Goal: Task Accomplishment & Management: Use online tool/utility

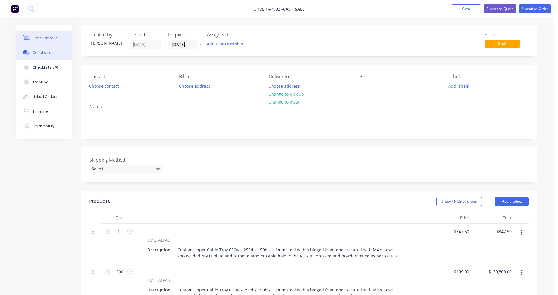
scroll to position [73, 0]
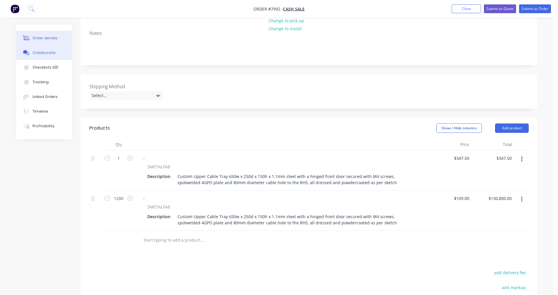
click at [44, 51] on div "Collaborate" at bounding box center [44, 52] width 23 height 5
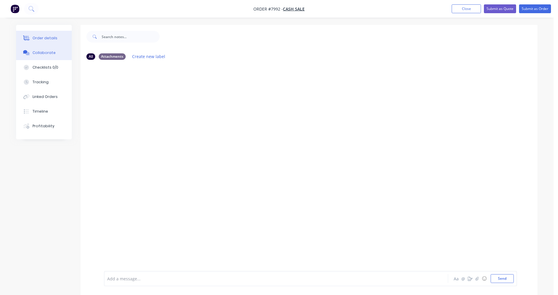
click at [42, 40] on div "Order details" at bounding box center [45, 37] width 25 height 5
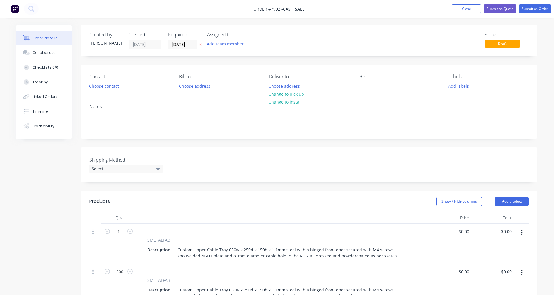
type input "$347.50"
type input "$109.00"
type input "$130,800.00"
click at [501, 8] on button "Submit as Quote" at bounding box center [500, 8] width 32 height 9
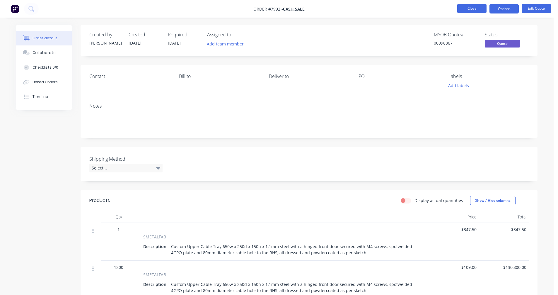
click at [471, 10] on button "Close" at bounding box center [472, 8] width 29 height 9
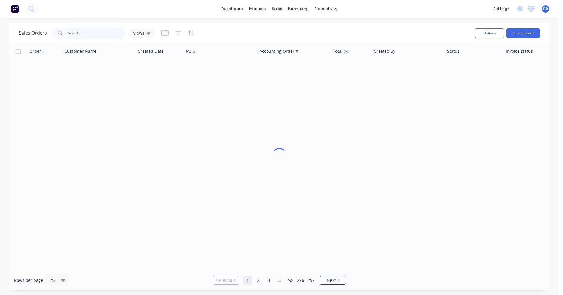
click at [92, 35] on input "text" at bounding box center [96, 33] width 57 height 12
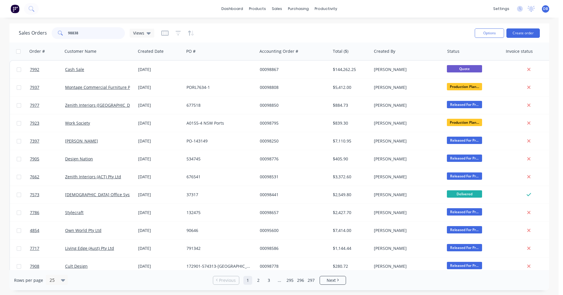
type input "98838"
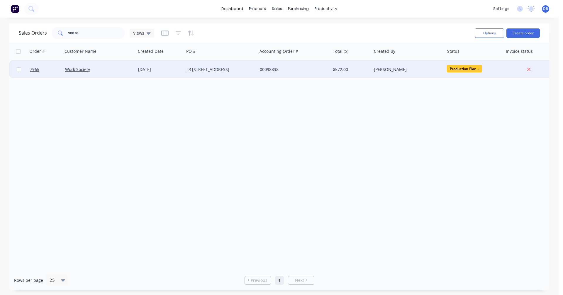
click at [153, 69] on div "[DATE]" at bounding box center [160, 70] width 44 height 6
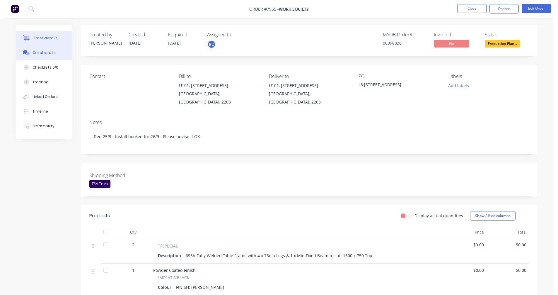
click at [41, 54] on div "Collaborate" at bounding box center [44, 52] width 23 height 5
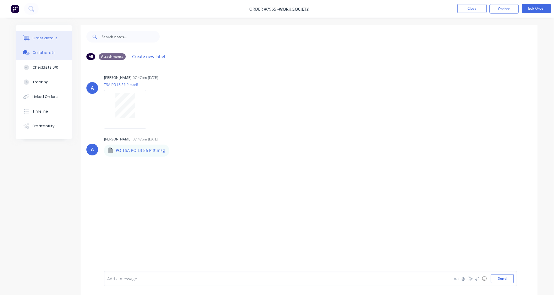
click at [52, 37] on div "Order details" at bounding box center [45, 37] width 25 height 5
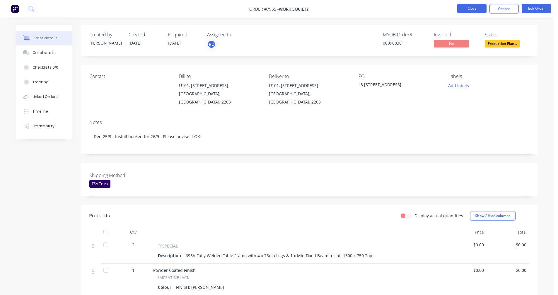
click at [469, 9] on button "Close" at bounding box center [472, 8] width 29 height 9
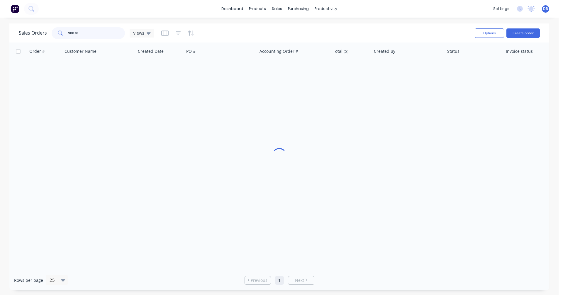
drag, startPoint x: 90, startPoint y: 33, endPoint x: 43, endPoint y: 33, distance: 47.5
click at [43, 33] on div "Sales Orders 98838 Views" at bounding box center [86, 33] width 135 height 12
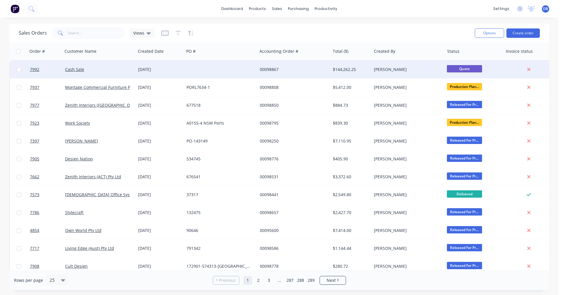
click at [272, 69] on div "00098867" at bounding box center [292, 70] width 65 height 6
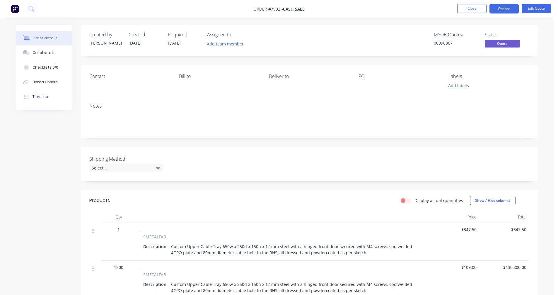
click at [330, 246] on div "Custom Upper Cable Tray 650w x 250d x 150h x 1.1mm steel with a hinged front do…" at bounding box center [296, 249] width 254 height 15
click at [339, 248] on div "Custom Upper Cable Tray 650w x 250d x 150h x 1.1mm steel with a hinged front do…" at bounding box center [296, 249] width 254 height 15
click at [533, 9] on button "Edit Quote" at bounding box center [536, 8] width 29 height 9
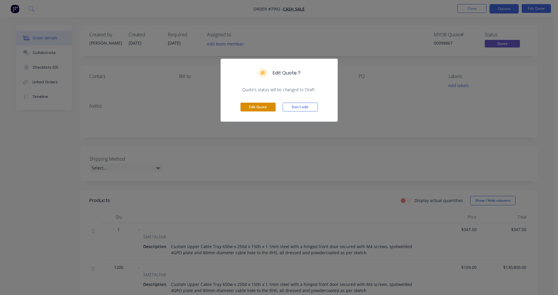
click at [254, 106] on button "Edit Quote" at bounding box center [258, 107] width 35 height 9
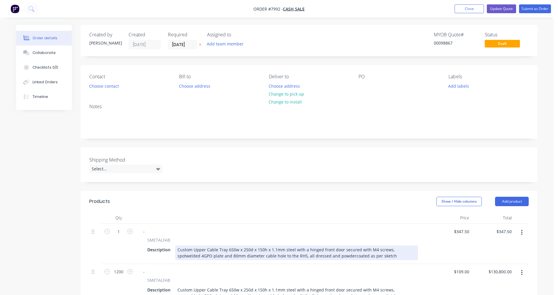
click at [318, 254] on div "Custom Upper Cable Tray 650w x 250d x 150h x 1.1mm steel with a hinged front do…" at bounding box center [296, 252] width 243 height 15
type input "$397.50"
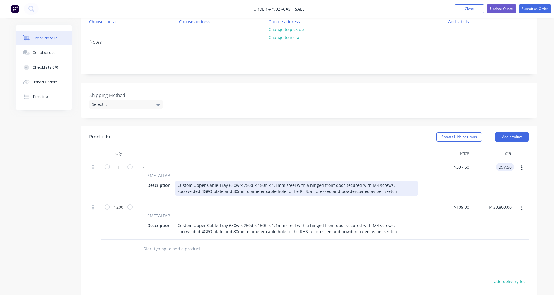
scroll to position [88, 0]
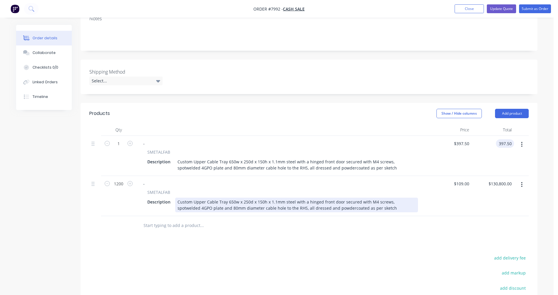
type input "$397.50"
click at [315, 201] on div "Custom Upper Cable Tray 650w x 250d x 150h x 1.1mm steel with a hinged front do…" at bounding box center [296, 205] width 243 height 15
type input "$110.00"
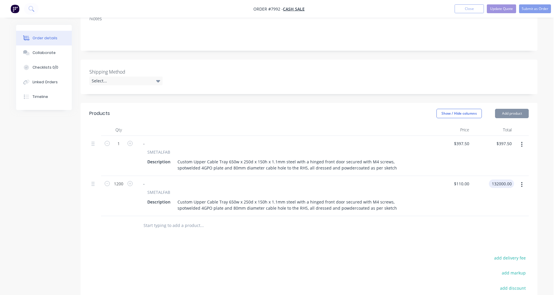
type input "$132,000.00"
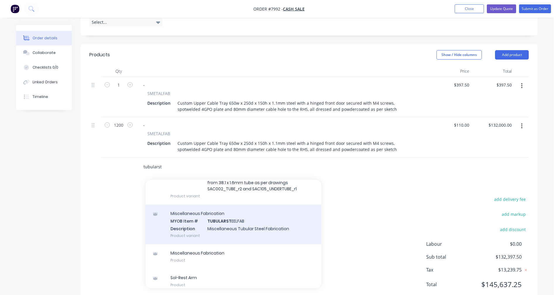
scroll to position [59, 0]
type input "tubularst"
click at [230, 226] on div "Miscellaneous Fabrication MYOB Item # TUBULARST EELFAB Description Miscellaneou…" at bounding box center [234, 224] width 176 height 40
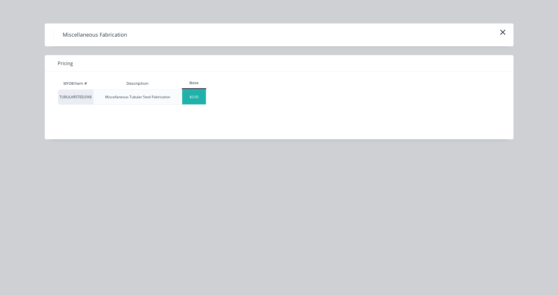
click at [202, 99] on div "$0.00" at bounding box center [194, 97] width 24 height 15
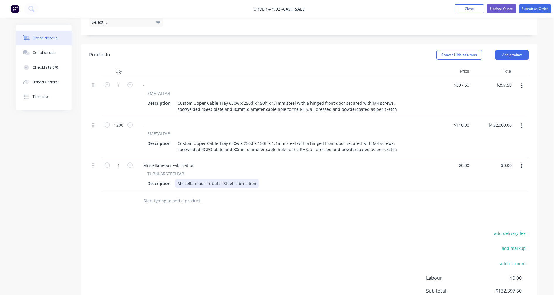
click at [225, 185] on div "Miscellaneous Tubular Steel Fabrication" at bounding box center [217, 183] width 84 height 8
drag, startPoint x: 195, startPoint y: 165, endPoint x: 138, endPoint y: 162, distance: 56.9
click at [138, 162] on div "Miscellaneous Fabrication TUBULARSTEELFAB Description Miscellaneous Tubular Ste…" at bounding box center [282, 174] width 293 height 34
click at [205, 182] on div "Miscellaneous Tubular Steel Fabrication" at bounding box center [217, 183] width 84 height 8
drag, startPoint x: 254, startPoint y: 184, endPoint x: 172, endPoint y: 182, distance: 81.5
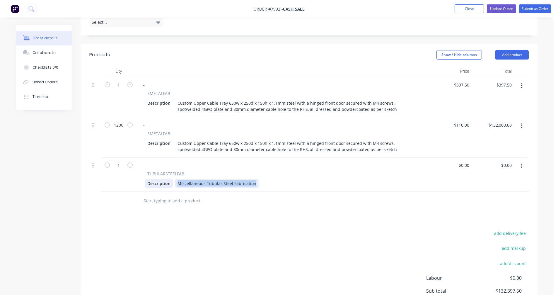
click at [172, 182] on div "Description Miscellaneous Tubular Steel Fabrication" at bounding box center [281, 183] width 273 height 8
click at [217, 183] on div "Custom Cable Riser" at bounding box center [196, 183] width 43 height 8
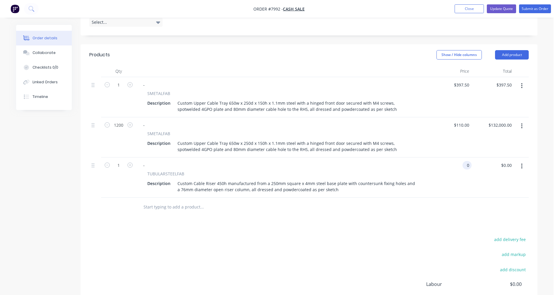
type input "$0.00"
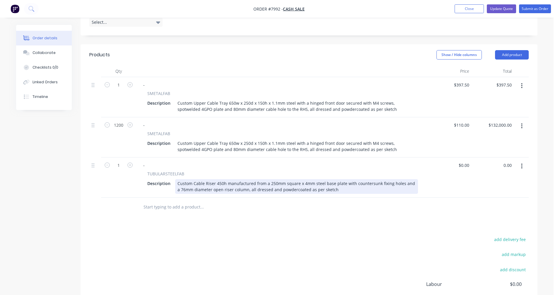
click at [300, 191] on div "Custom Cable Riser 450h manufactured from a 250mm square x 4mm steel base plate…" at bounding box center [296, 186] width 243 height 15
type input "$0.00"
click at [329, 186] on div "Custom Cable Riser 450h manufactured from a 250mm square x 4mm steel base plate…" at bounding box center [296, 186] width 243 height 15
click at [330, 181] on div "Custom Cable Riser 450h manufactured from a 250mm square x 4mm steel base plate…" at bounding box center [296, 186] width 243 height 15
type input "$255.00"
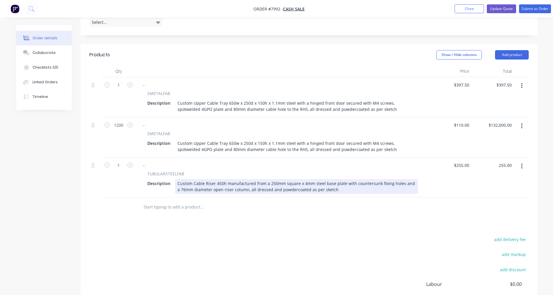
type input "$255.00"
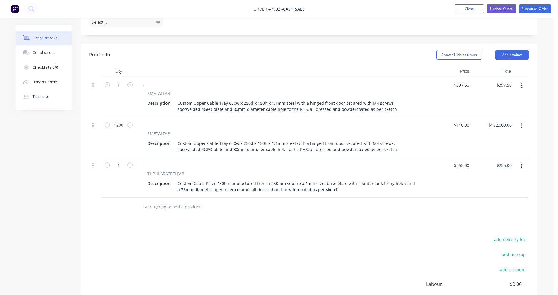
click at [523, 166] on button "button" at bounding box center [522, 166] width 14 height 11
click at [494, 195] on div "Duplicate" at bounding box center [501, 193] width 45 height 8
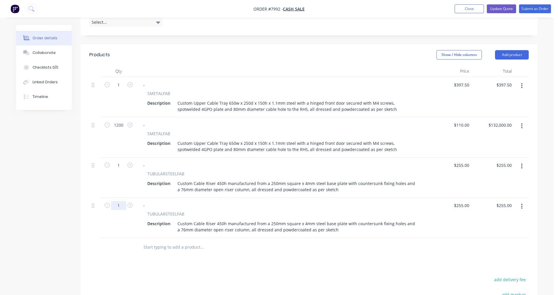
click at [117, 204] on input "1" at bounding box center [118, 205] width 15 height 9
type input "200"
type input "$51,000.00"
type input "$59.00"
type input "$11,800.00"
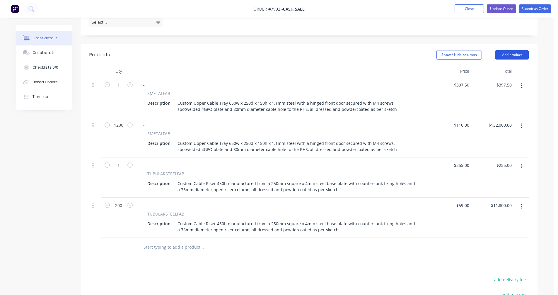
click at [509, 56] on button "Add product" at bounding box center [512, 54] width 34 height 9
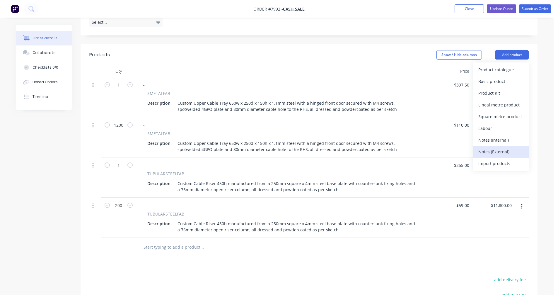
click at [491, 150] on div "Notes (External)" at bounding box center [501, 151] width 45 height 8
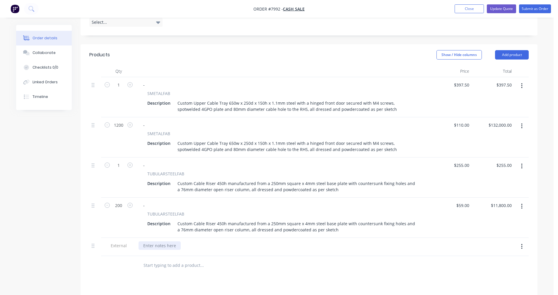
click at [149, 246] on div at bounding box center [160, 245] width 42 height 8
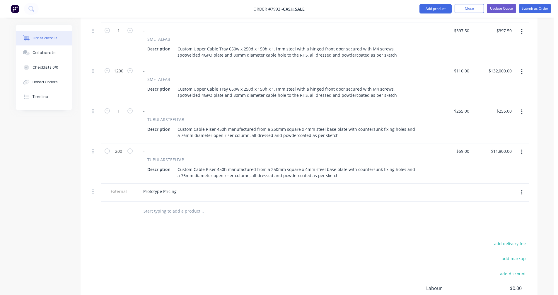
scroll to position [205, 0]
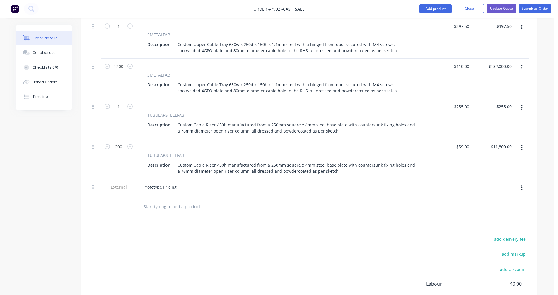
click at [524, 187] on button "button" at bounding box center [522, 188] width 14 height 11
click at [502, 203] on div "Duplicate" at bounding box center [501, 203] width 45 height 8
click at [164, 211] on div at bounding box center [283, 210] width 288 height 1
drag, startPoint x: 162, startPoint y: 205, endPoint x: 141, endPoint y: 203, distance: 21.2
click at [141, 203] on div "Prototype Pricing" at bounding box center [160, 205] width 43 height 8
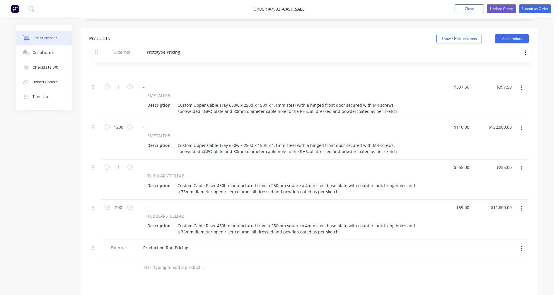
drag, startPoint x: 93, startPoint y: 188, endPoint x: 97, endPoint y: 49, distance: 139.0
click at [97, 49] on div "Products Show / Hide columns Add product Qty Price Total 1 - SMETALFAB Descript…" at bounding box center [309, 152] width 457 height 249
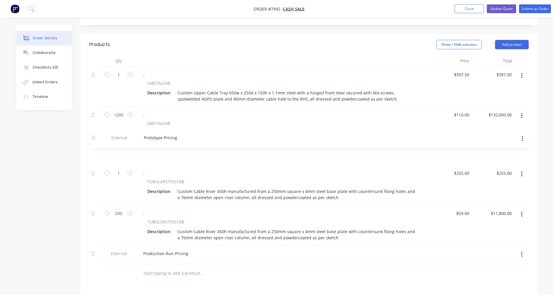
scroll to position [157, 0]
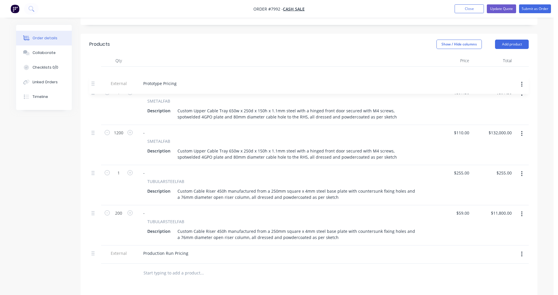
drag, startPoint x: 95, startPoint y: 236, endPoint x: 94, endPoint y: 80, distance: 155.9
click at [94, 80] on div "1 - SMETALFAB Description Custom Upper Cable Tray 650w x 250d x 150h x 1.1mm st…" at bounding box center [309, 165] width 440 height 197
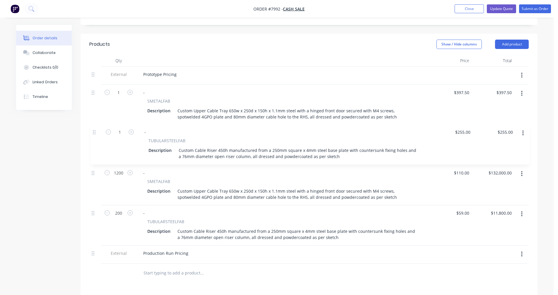
drag, startPoint x: 93, startPoint y: 176, endPoint x: 94, endPoint y: 132, distance: 44.3
click at [94, 132] on div "External Prototype Pricing 1 - SMETALFAB Description Custom Upper Cable Tray 65…" at bounding box center [309, 165] width 440 height 197
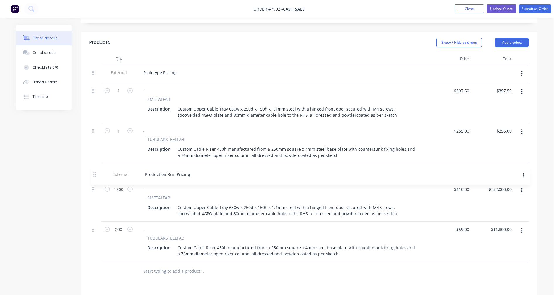
drag, startPoint x: 93, startPoint y: 256, endPoint x: 95, endPoint y: 173, distance: 83.0
click at [95, 173] on div "External Prototype Pricing 1 - SMETALFAB Description Custom Upper Cable Tray 65…" at bounding box center [309, 163] width 440 height 197
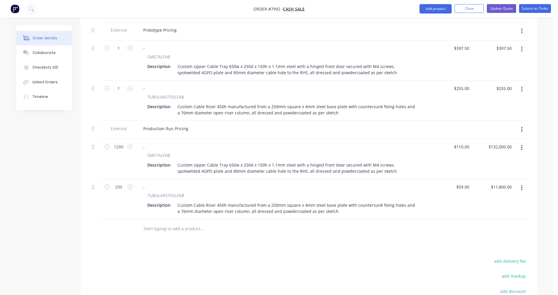
scroll to position [247, 0]
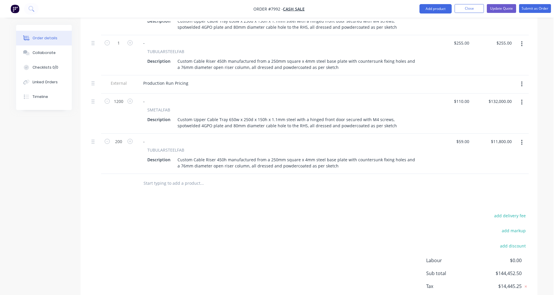
click at [156, 184] on input "text" at bounding box center [201, 183] width 117 height 12
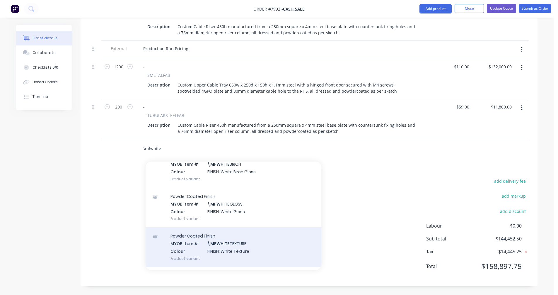
scroll to position [54, 0]
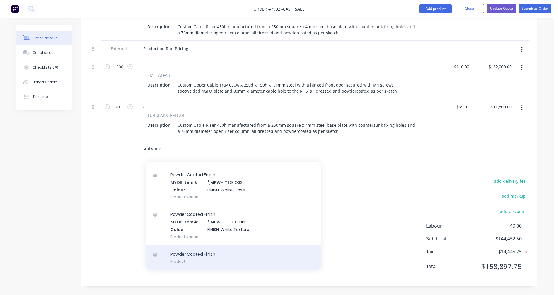
type input "\mfwhite"
click at [188, 261] on div "Powder Coated Finish Product" at bounding box center [234, 257] width 176 height 25
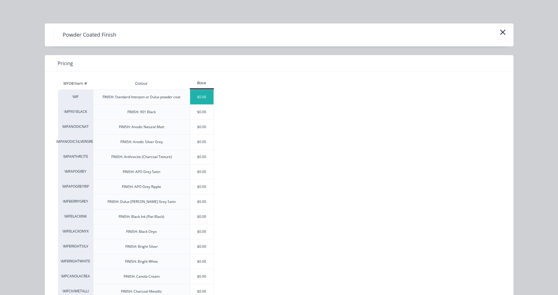
click at [203, 96] on div "$0.00" at bounding box center [202, 97] width 24 height 15
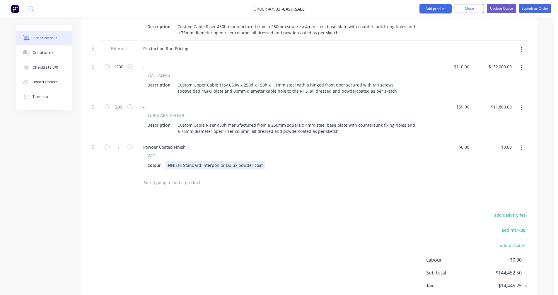
click at [183, 168] on div "FINISH: Standard Interpon or Dulux powder coat" at bounding box center [216, 165] width 100 height 8
drag, startPoint x: 261, startPoint y: 166, endPoint x: 183, endPoint y: 164, distance: 77.4
click at [183, 164] on div "FINISH: Standard Interpon or Dulux powder coat" at bounding box center [216, 165] width 100 height 8
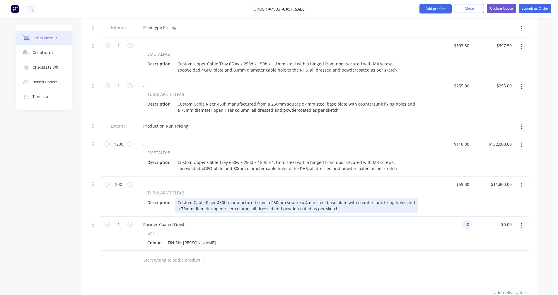
scroll to position [193, 0]
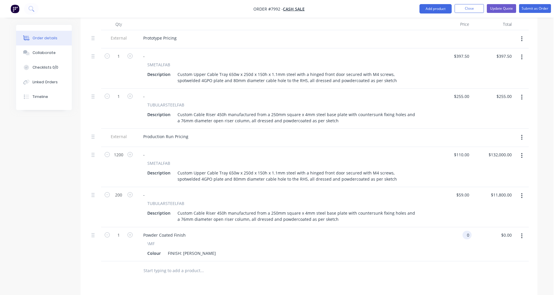
type input "$0.00"
click at [149, 272] on input "text" at bounding box center [201, 271] width 117 height 12
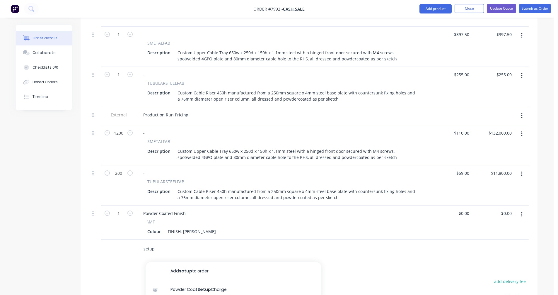
scroll to position [281, 0]
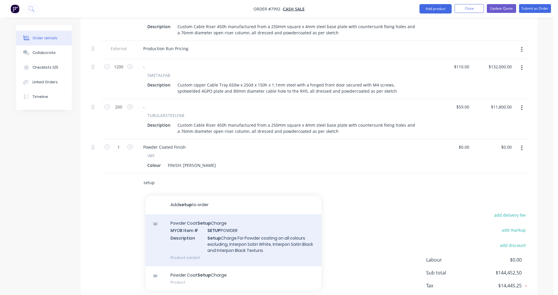
type input "setup"
click at [227, 239] on div "Powder Coat Setup Charge MYOB Item # SETUP POWDER Description Setup Charge For …" at bounding box center [234, 240] width 176 height 52
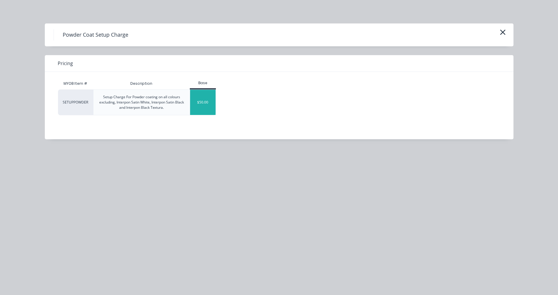
click at [207, 104] on div "$50.00" at bounding box center [202, 102] width 25 height 25
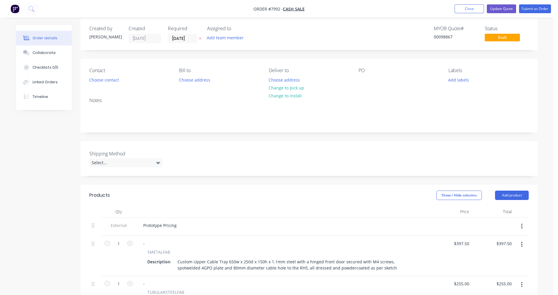
scroll to position [0, 0]
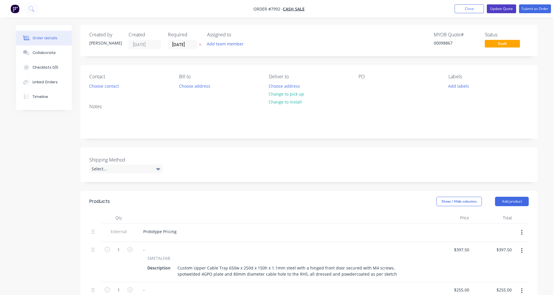
click at [504, 6] on button "Update Quote" at bounding box center [501, 8] width 29 height 9
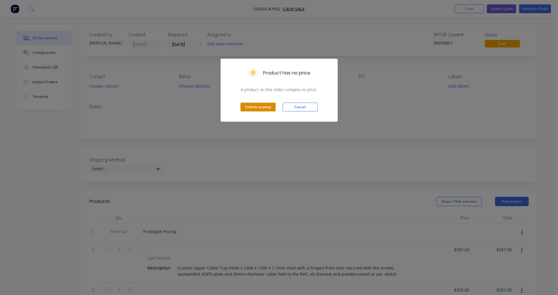
click at [261, 106] on button "Submit anyway" at bounding box center [258, 107] width 35 height 9
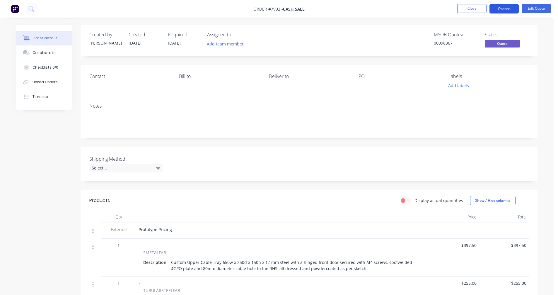
click at [506, 8] on button "Options" at bounding box center [504, 8] width 29 height 9
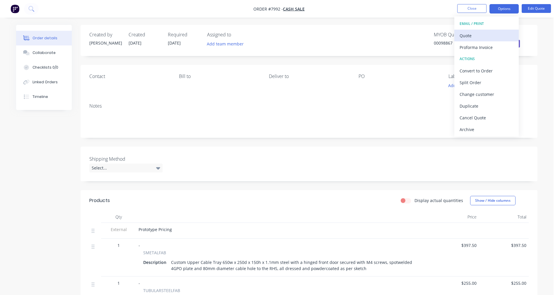
click at [479, 35] on div "Quote" at bounding box center [487, 35] width 54 height 8
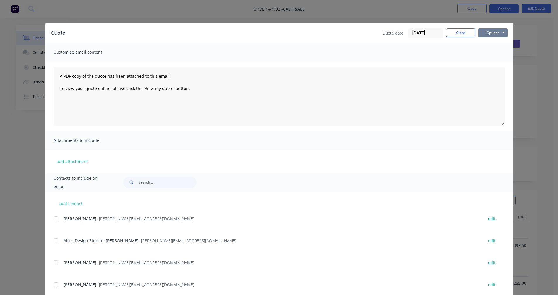
click at [491, 32] on button "Options" at bounding box center [493, 32] width 29 height 9
click at [494, 43] on button "Preview" at bounding box center [498, 43] width 38 height 10
click at [460, 33] on button "Close" at bounding box center [460, 32] width 29 height 9
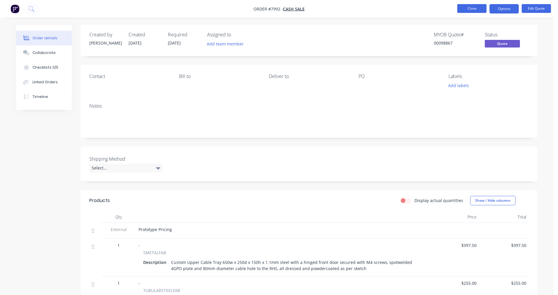
click at [474, 7] on button "Close" at bounding box center [472, 8] width 29 height 9
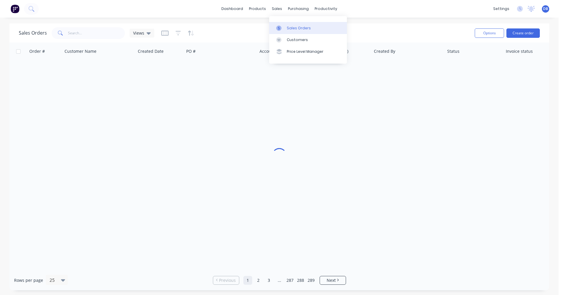
click at [292, 28] on div "Sales Orders" at bounding box center [299, 27] width 24 height 5
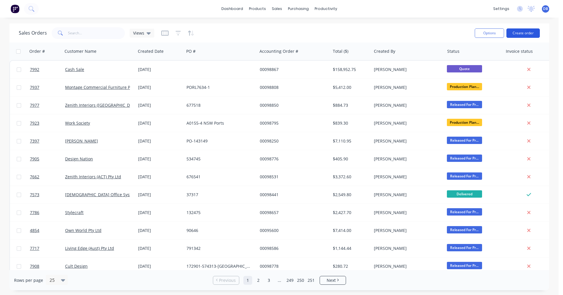
click at [517, 30] on button "Create order" at bounding box center [522, 32] width 33 height 9
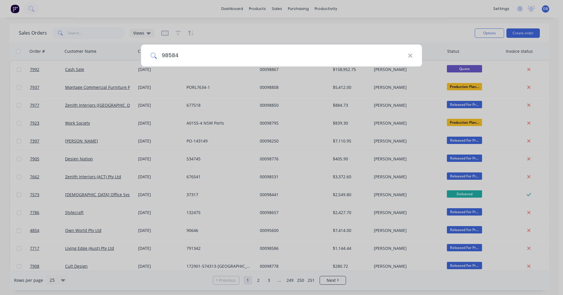
type input "98584"
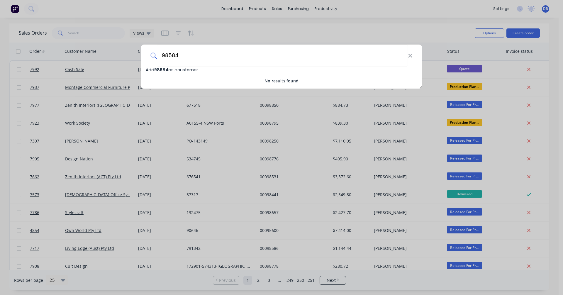
drag, startPoint x: 185, startPoint y: 53, endPoint x: 155, endPoint y: 55, distance: 30.0
click at [155, 55] on div "98584" at bounding box center [281, 56] width 281 height 22
click at [411, 55] on icon at bounding box center [410, 56] width 4 height 4
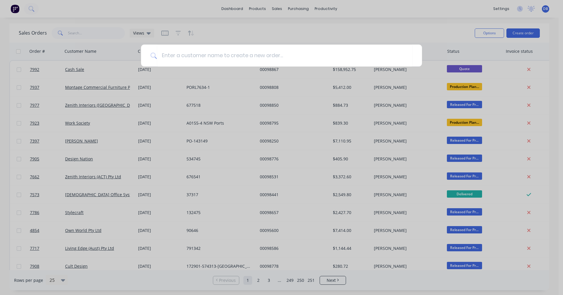
click at [83, 34] on div at bounding box center [281, 147] width 563 height 295
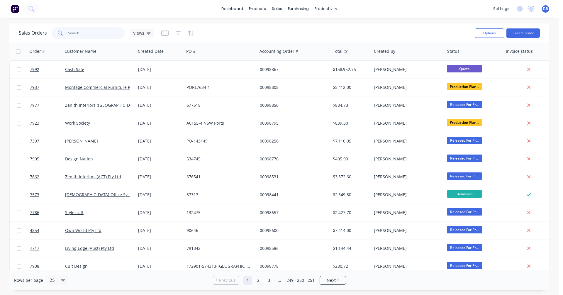
click at [95, 33] on input "text" at bounding box center [96, 33] width 57 height 12
type input "98584"
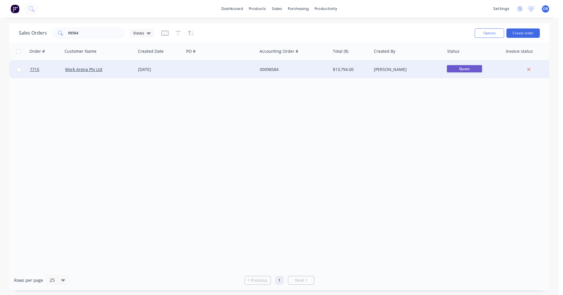
click at [151, 69] on div "[DATE]" at bounding box center [160, 70] width 44 height 6
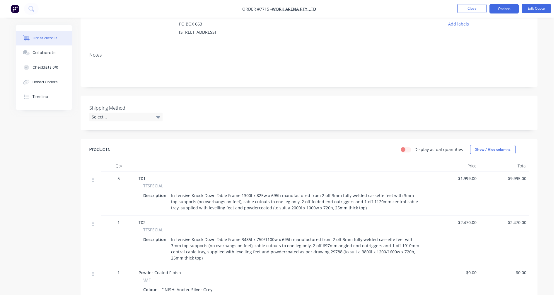
scroll to position [88, 0]
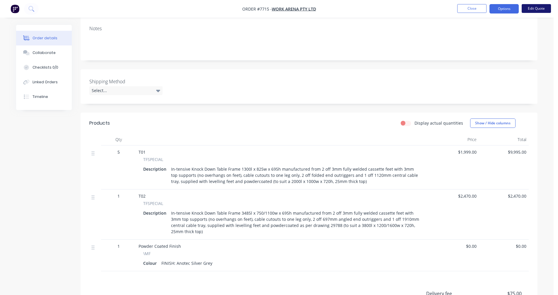
click at [528, 8] on button "Edit Quote" at bounding box center [536, 8] width 29 height 9
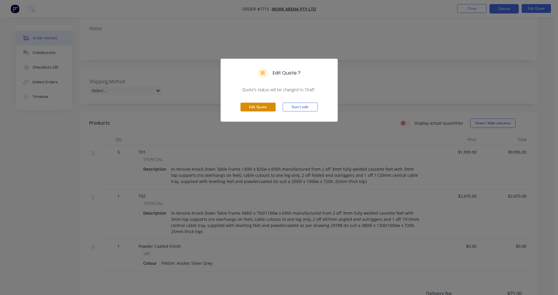
click at [251, 108] on button "Edit Quote" at bounding box center [258, 107] width 35 height 9
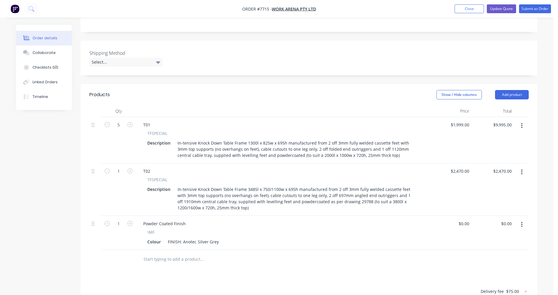
scroll to position [117, 0]
click at [106, 127] on icon "button" at bounding box center [107, 124] width 5 height 5
type input "4"
type input "$7,996.00"
click at [523, 131] on button "button" at bounding box center [522, 125] width 14 height 11
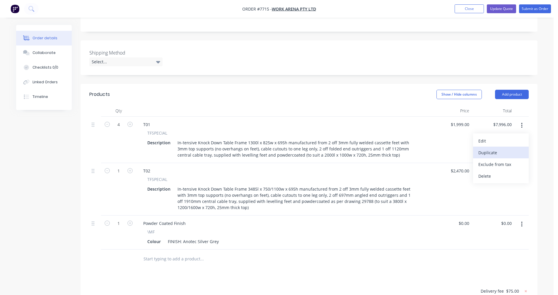
click at [493, 157] on div "Duplicate" at bounding box center [501, 152] width 45 height 8
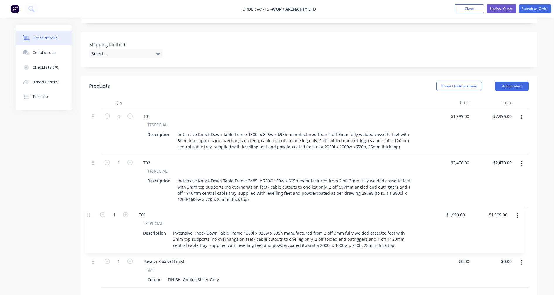
scroll to position [128, 0]
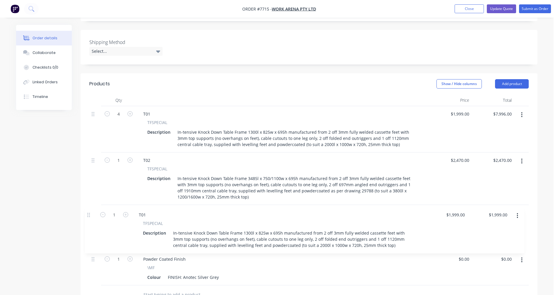
drag, startPoint x: 93, startPoint y: 265, endPoint x: 89, endPoint y: 212, distance: 53.0
click at [89, 212] on div "Qty Price Total 4 T01 TFSPECIAL Description In-tensive Knock Down Table Frame 1…" at bounding box center [309, 199] width 457 height 210
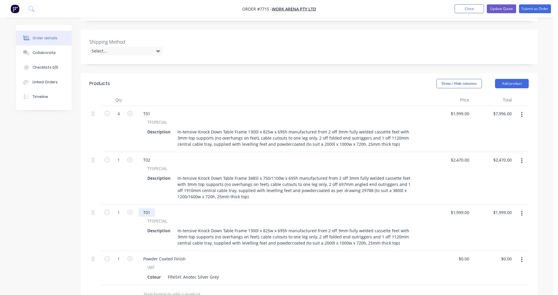
click at [150, 217] on div "T01" at bounding box center [147, 212] width 16 height 8
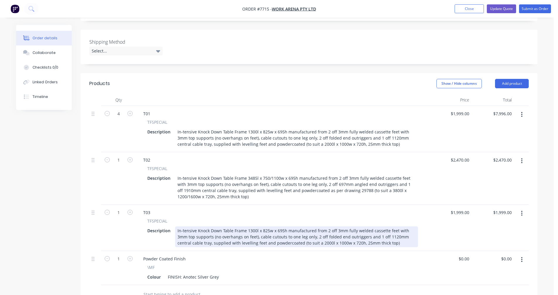
click at [324, 247] on div "In-tensive Knock Down Table Frame 1300l x 825w x 695h manufactured from 2 off 3…" at bounding box center [296, 236] width 243 height 21
drag, startPoint x: 322, startPoint y: 250, endPoint x: 327, endPoint y: 250, distance: 5.0
click at [322, 247] on div "In-tensive Knock Down Table Frame 1300l x 825w x 695h manufactured from 2 off 3…" at bounding box center [296, 236] width 243 height 21
type input "$1,999.00"
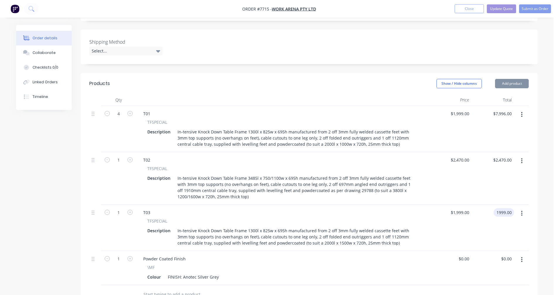
type input "$1,999.00"
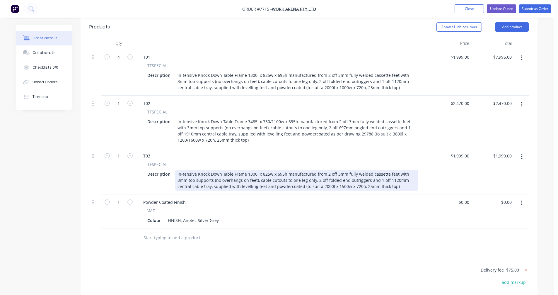
scroll to position [187, 0]
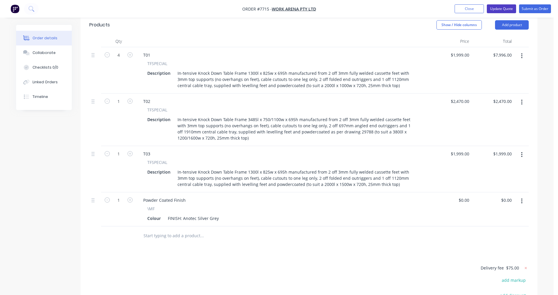
click at [502, 9] on button "Update Quote" at bounding box center [501, 8] width 29 height 9
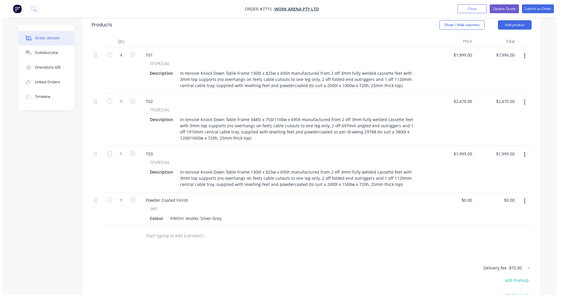
scroll to position [0, 0]
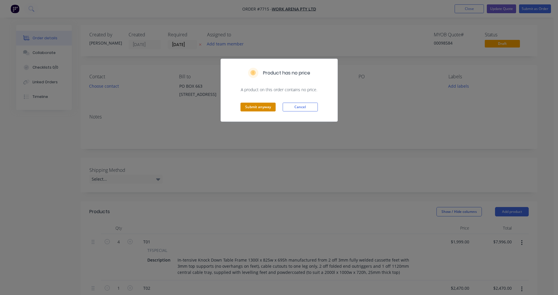
click at [264, 107] on button "Submit anyway" at bounding box center [258, 107] width 35 height 9
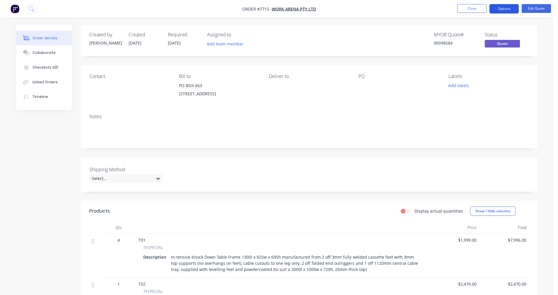
click at [503, 9] on button "Options" at bounding box center [504, 8] width 29 height 9
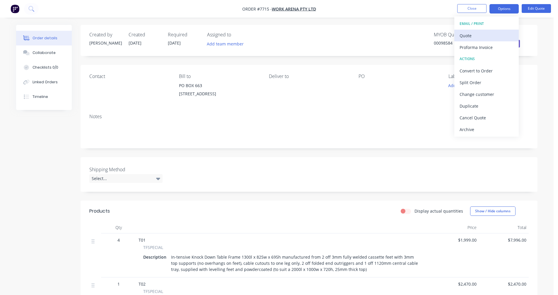
click at [465, 36] on div "Quote" at bounding box center [487, 35] width 54 height 8
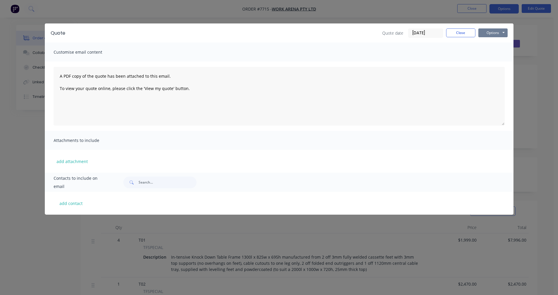
click at [495, 32] on button "Options" at bounding box center [493, 32] width 29 height 9
click at [495, 42] on button "Preview" at bounding box center [498, 43] width 38 height 10
drag, startPoint x: 457, startPoint y: 37, endPoint x: 467, endPoint y: 23, distance: 17.3
click at [457, 37] on button "Close" at bounding box center [460, 32] width 29 height 9
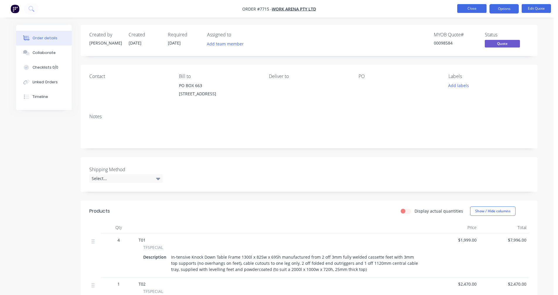
click at [472, 11] on button "Close" at bounding box center [472, 8] width 29 height 9
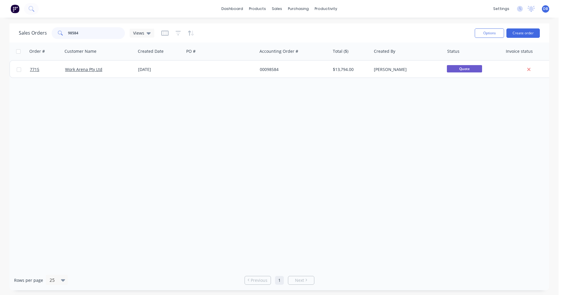
drag, startPoint x: 89, startPoint y: 34, endPoint x: 47, endPoint y: 33, distance: 41.9
click at [47, 33] on div "Sales Orders 98584 Views" at bounding box center [86, 33] width 135 height 12
